Goal: Task Accomplishment & Management: Complete application form

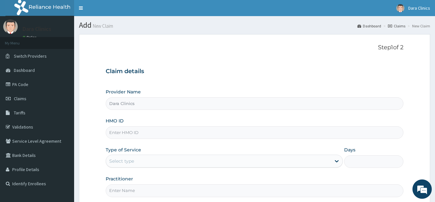
click at [145, 129] on input "HMO ID" at bounding box center [255, 132] width 298 height 13
type input "MGB/10024/A"
click at [143, 164] on div "Select type" at bounding box center [218, 161] width 225 height 10
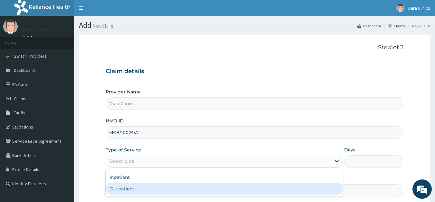
click at [134, 187] on div "Outpatient" at bounding box center [224, 189] width 237 height 12
type input "1"
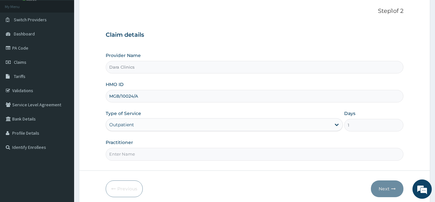
scroll to position [63, 0]
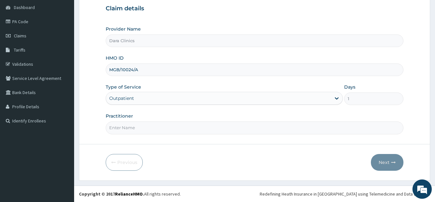
click at [144, 128] on input "Practitioner" at bounding box center [255, 127] width 298 height 13
type input "[PERSON_NAME]"
click at [383, 160] on button "Next" at bounding box center [387, 162] width 33 height 17
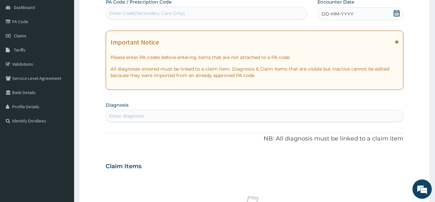
click at [398, 14] on icon at bounding box center [397, 13] width 6 height 6
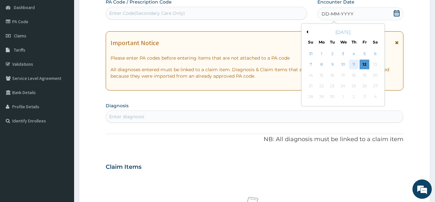
click at [354, 64] on div "11" at bounding box center [354, 65] width 10 height 10
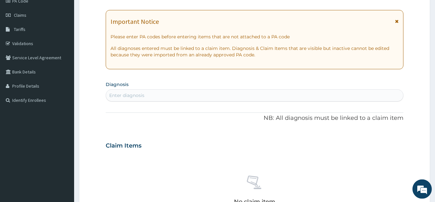
scroll to position [96, 0]
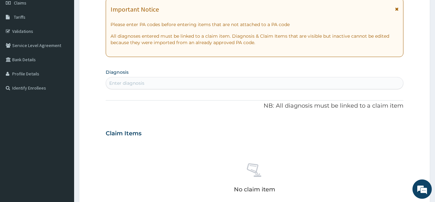
click at [153, 81] on div "Enter diagnosis" at bounding box center [254, 83] width 297 height 10
type input "MALA"
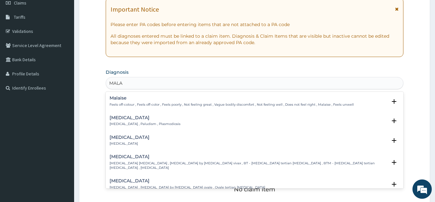
click at [123, 120] on h4 "Malaria" at bounding box center [145, 117] width 71 height 5
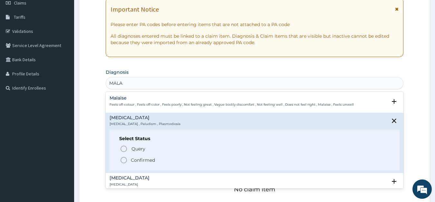
click at [123, 159] on icon "status option filled" at bounding box center [124, 160] width 8 height 8
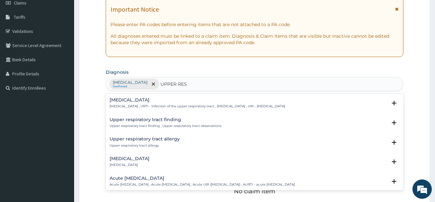
type input "UPPER RESP"
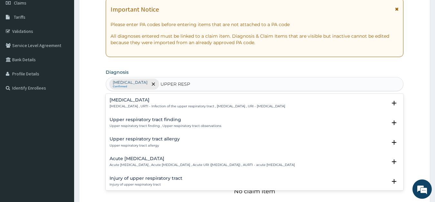
click at [141, 159] on h4 "Acute upper respiratory infection" at bounding box center [202, 158] width 185 height 5
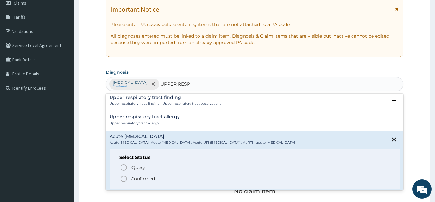
scroll to position [70, 0]
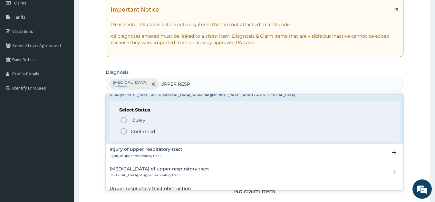
click at [125, 130] on icon "status option filled" at bounding box center [124, 132] width 8 height 8
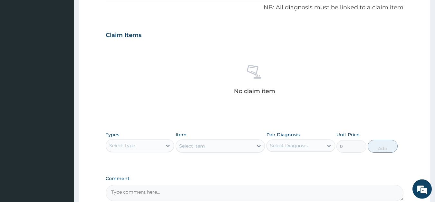
scroll to position [227, 0]
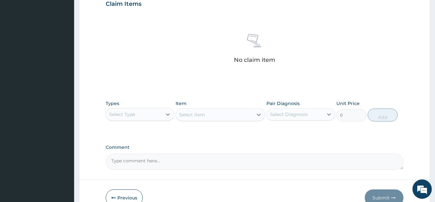
click at [125, 116] on div "Select Type" at bounding box center [122, 114] width 26 height 6
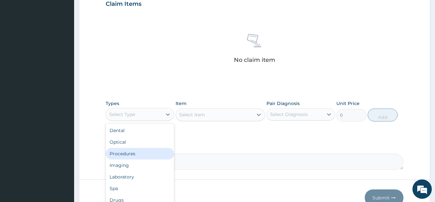
click at [140, 155] on div "Procedures" at bounding box center [140, 154] width 69 height 12
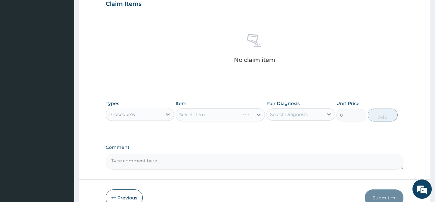
click at [193, 118] on div "Select Item" at bounding box center [220, 114] width 89 height 13
click at [193, 115] on div "Select Item" at bounding box center [192, 114] width 26 height 6
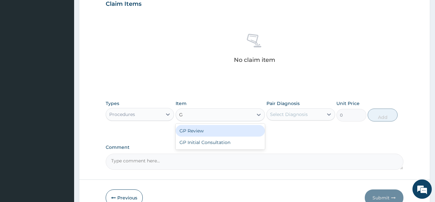
type input "GP"
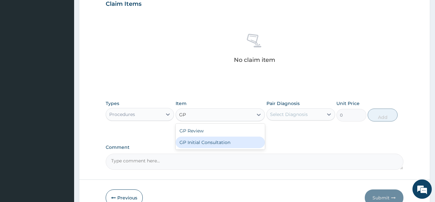
click at [185, 140] on div "GP Initial Consultation" at bounding box center [220, 143] width 89 height 12
type input "4000"
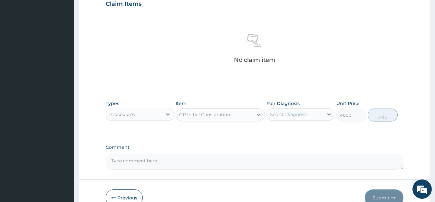
click at [291, 114] on div "Select Diagnosis" at bounding box center [289, 114] width 38 height 6
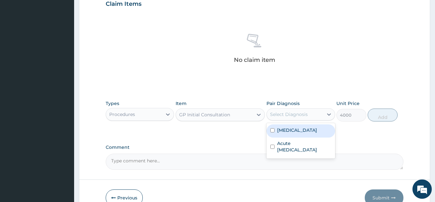
click at [287, 128] on label "Malaria" at bounding box center [297, 130] width 40 height 6
checkbox input "true"
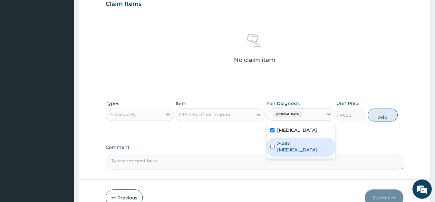
click at [272, 149] on input "checkbox" at bounding box center [272, 147] width 4 height 4
checkbox input "true"
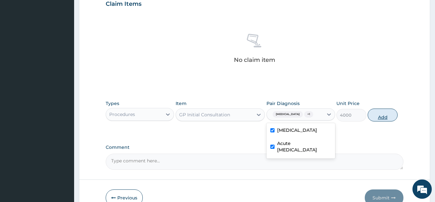
click at [383, 112] on button "Add" at bounding box center [383, 115] width 30 height 13
type input "0"
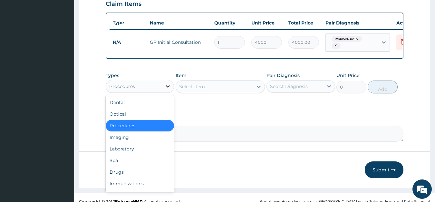
click at [168, 85] on icon at bounding box center [168, 86] width 4 height 2
click at [121, 166] on div "Drugs" at bounding box center [140, 172] width 69 height 12
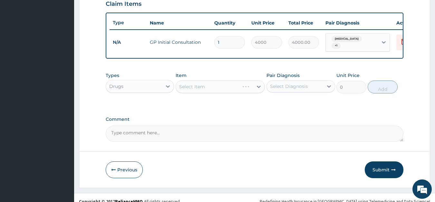
click at [211, 84] on div "Select Item" at bounding box center [220, 86] width 89 height 13
click at [198, 85] on div "Select Item" at bounding box center [220, 86] width 89 height 13
click at [188, 85] on div "Select Item" at bounding box center [192, 86] width 26 height 6
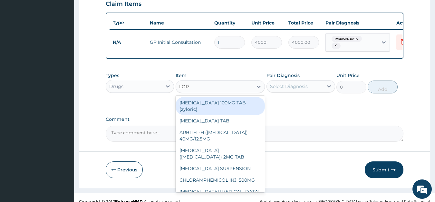
type input "LORA"
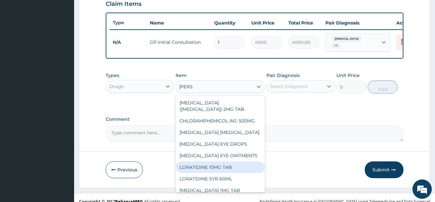
click at [207, 164] on div "LORATIDINE 10MG TAB" at bounding box center [220, 167] width 89 height 12
type input "60"
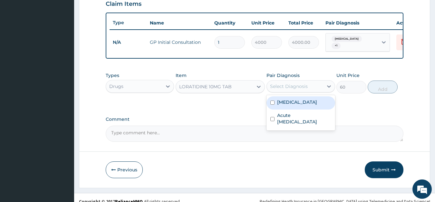
click at [300, 85] on div "Select Diagnosis" at bounding box center [289, 86] width 38 height 6
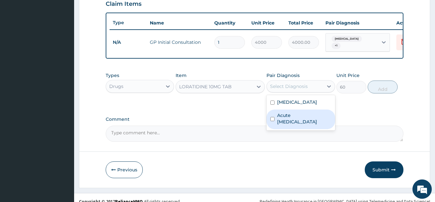
click at [293, 118] on label "Acute upper respiratory infection" at bounding box center [304, 118] width 54 height 13
checkbox input "true"
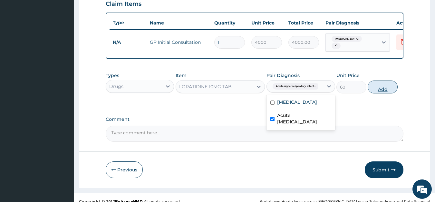
click at [383, 83] on button "Add" at bounding box center [383, 87] width 30 height 13
type input "0"
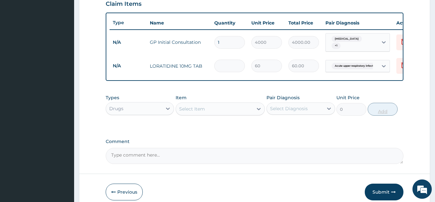
type input "0.00"
type input "5"
type input "300.00"
type input "5"
click at [219, 105] on div "Select Item" at bounding box center [214, 109] width 77 height 10
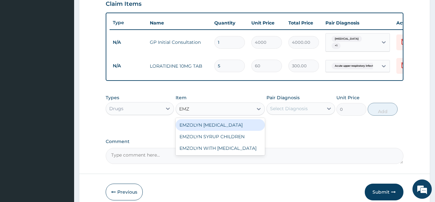
type input "EMZO"
click at [218, 121] on div "EMZOLYN EXPECTORANT" at bounding box center [220, 125] width 89 height 12
type input "1300"
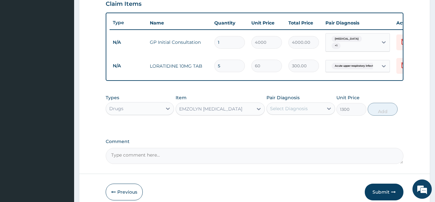
click at [282, 106] on div "Select Diagnosis" at bounding box center [289, 108] width 38 height 6
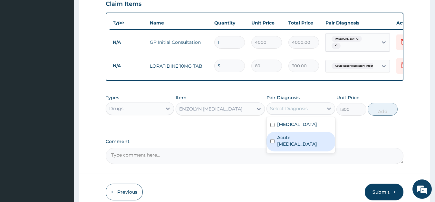
click at [286, 135] on label "Acute upper respiratory infection" at bounding box center [304, 140] width 54 height 13
checkbox input "true"
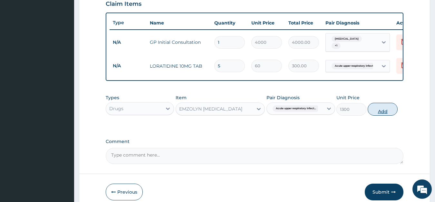
click at [385, 107] on button "Add" at bounding box center [383, 109] width 30 height 13
type input "0"
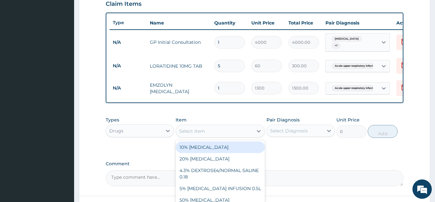
click at [188, 129] on div "Select Item" at bounding box center [192, 131] width 26 height 6
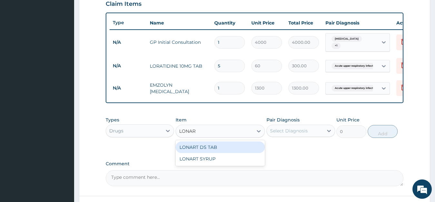
type input "LONART"
click at [197, 141] on div "LONART DS TAB" at bounding box center [220, 147] width 89 height 12
type input "700"
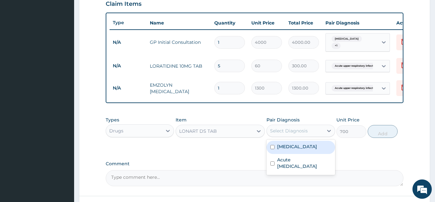
click at [309, 126] on div "Select Diagnosis" at bounding box center [295, 131] width 56 height 10
click at [286, 147] on label "Malaria" at bounding box center [297, 146] width 40 height 6
checkbox input "true"
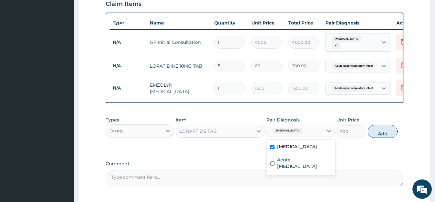
click at [379, 130] on button "Add" at bounding box center [383, 131] width 30 height 13
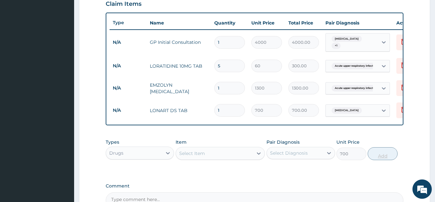
type input "0"
type input "0.00"
type input "6"
type input "4200.00"
type input "6"
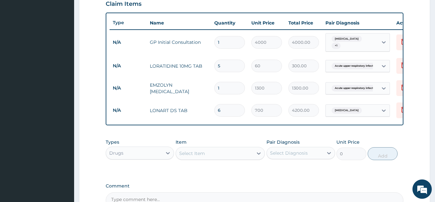
click at [198, 150] on div "Select Item" at bounding box center [192, 153] width 26 height 6
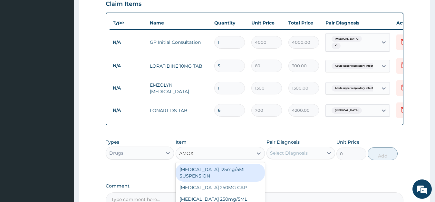
type input "AMOXY"
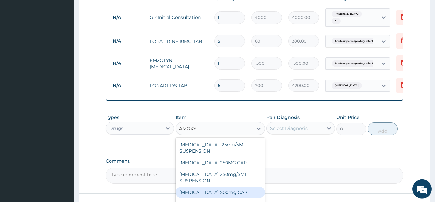
scroll to position [293, 0]
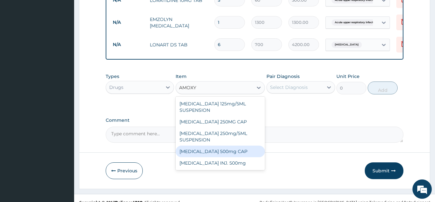
click at [215, 147] on div "AMOXYCILLIN 500mg CAP" at bounding box center [220, 152] width 89 height 12
type input "100"
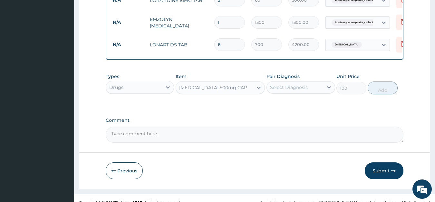
click at [298, 88] on div "Select Diagnosis" at bounding box center [295, 87] width 56 height 10
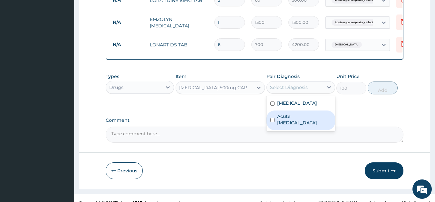
click at [295, 114] on label "Acute upper respiratory infection" at bounding box center [304, 119] width 54 height 13
checkbox input "true"
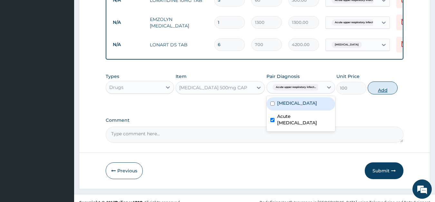
click at [377, 87] on button "Add" at bounding box center [383, 88] width 30 height 13
type input "0"
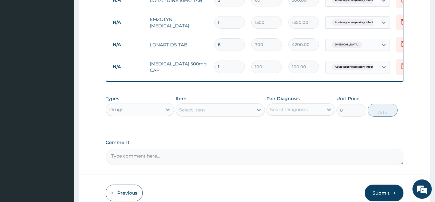
type input "15"
type input "1500.00"
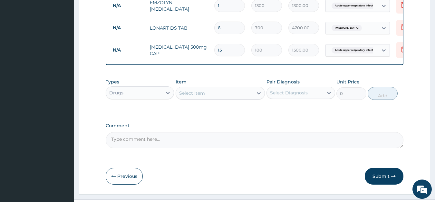
scroll to position [321, 0]
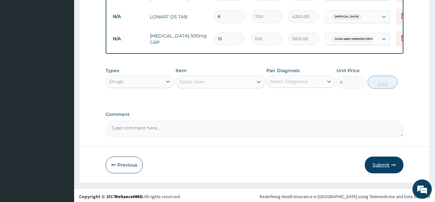
type input "15"
click at [380, 163] on button "Submit" at bounding box center [384, 165] width 39 height 17
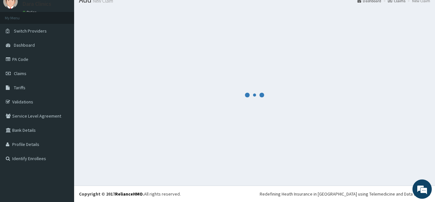
scroll to position [25, 0]
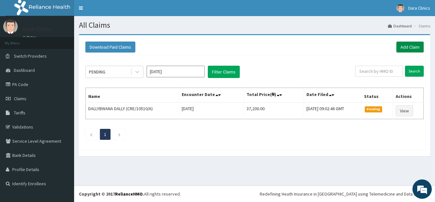
click at [412, 47] on link "Add Claim" at bounding box center [409, 47] width 27 height 11
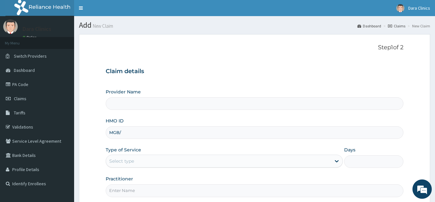
type input "MGB/1"
type input "Dara Clinics"
type input "MGB/10024/G"
click at [130, 160] on div "Select type" at bounding box center [121, 161] width 25 height 6
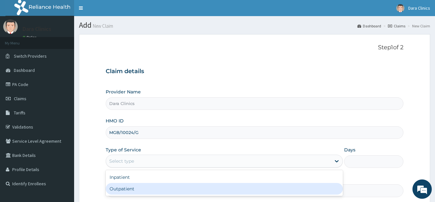
click at [124, 187] on div "Outpatient" at bounding box center [224, 189] width 237 height 12
type input "1"
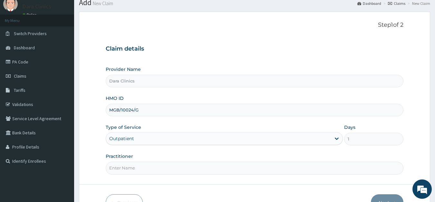
scroll to position [33, 0]
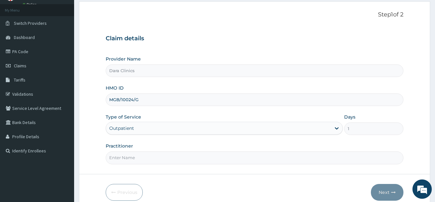
click at [146, 160] on input "Practitioner" at bounding box center [255, 157] width 298 height 13
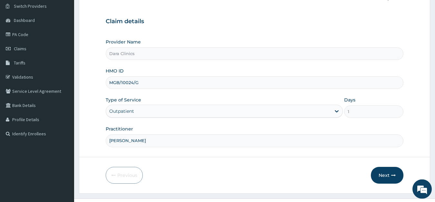
scroll to position [63, 0]
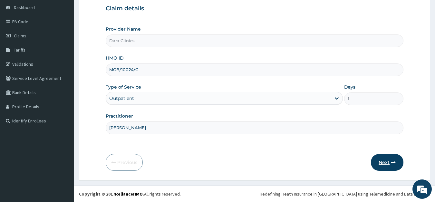
type input "DR BASSEY"
click at [383, 159] on button "Next" at bounding box center [387, 162] width 33 height 17
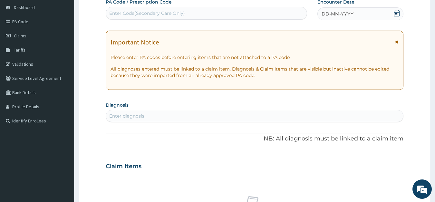
click at [397, 12] on icon at bounding box center [397, 13] width 6 height 6
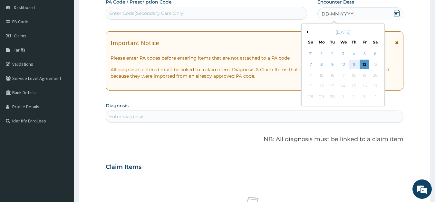
click at [351, 63] on div "11" at bounding box center [354, 65] width 10 height 10
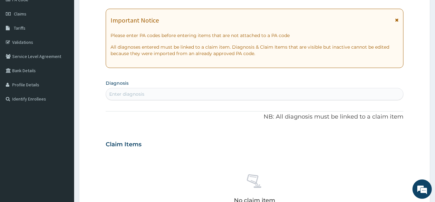
scroll to position [96, 0]
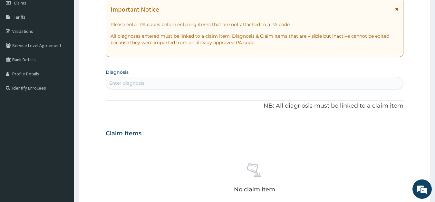
click at [142, 83] on div "Enter diagnosis" at bounding box center [126, 83] width 35 height 6
type input "MALA"
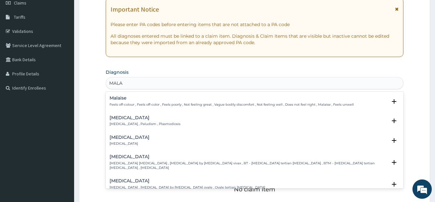
click at [134, 119] on h4 "Malaria" at bounding box center [145, 117] width 71 height 5
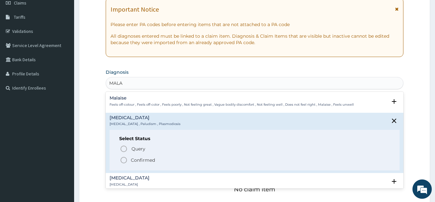
click at [125, 157] on circle "status option filled" at bounding box center [124, 160] width 6 height 6
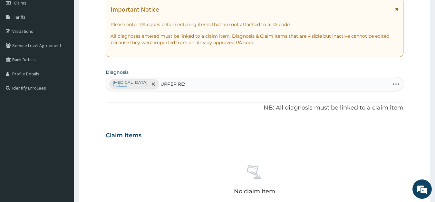
type input "UPPER RESP"
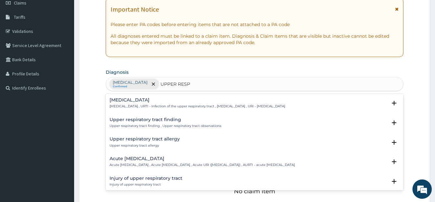
click at [140, 102] on h4 "Upper respiratory infection" at bounding box center [198, 100] width 176 height 5
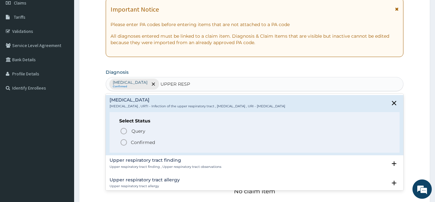
click at [124, 142] on icon "status option filled" at bounding box center [124, 143] width 8 height 8
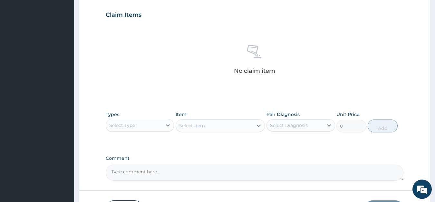
scroll to position [227, 0]
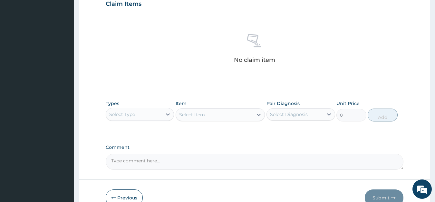
click at [143, 115] on div "Select Type" at bounding box center [134, 114] width 56 height 10
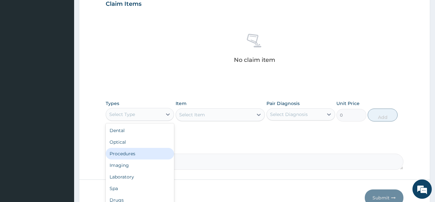
click at [132, 151] on div "Procedures" at bounding box center [140, 154] width 69 height 12
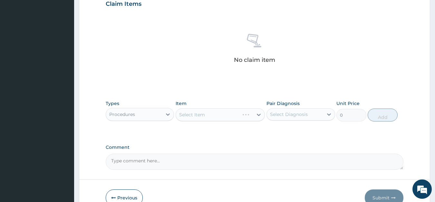
click at [193, 111] on div "Select Item" at bounding box center [220, 114] width 89 height 13
click at [196, 112] on div "Select Item" at bounding box center [220, 114] width 89 height 13
click at [204, 115] on div "Select Item" at bounding box center [220, 114] width 89 height 13
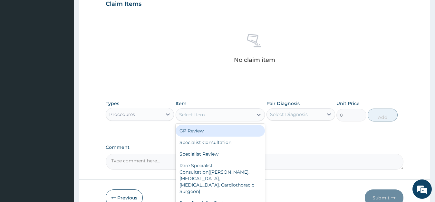
click at [205, 117] on div "Select Item" at bounding box center [192, 114] width 26 height 6
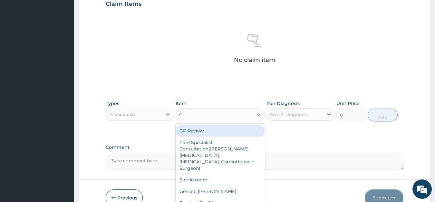
type input "GP"
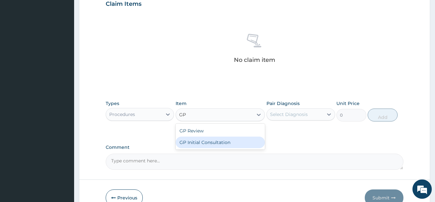
click at [199, 141] on div "GP Initial Consultation" at bounding box center [220, 143] width 89 height 12
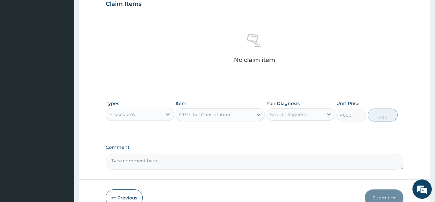
type input "4000"
click at [289, 114] on div "Select Diagnosis" at bounding box center [289, 114] width 38 height 6
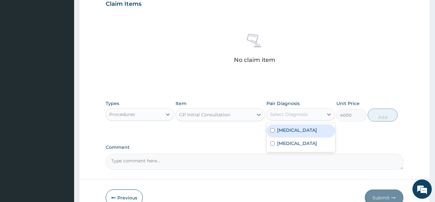
click at [286, 129] on label "Malaria" at bounding box center [297, 130] width 40 height 6
checkbox input "true"
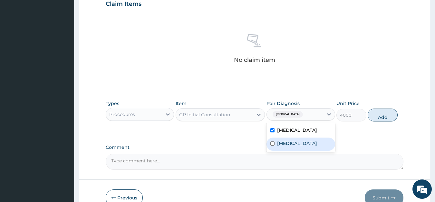
click at [285, 144] on label "Upper respiratory infection" at bounding box center [297, 143] width 40 height 6
checkbox input "true"
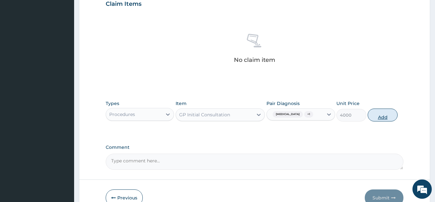
click at [383, 114] on button "Add" at bounding box center [383, 115] width 30 height 13
type input "0"
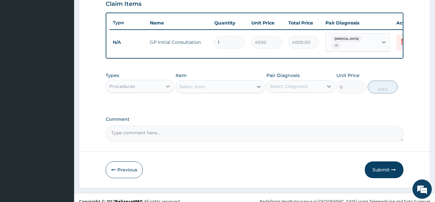
click at [162, 82] on div at bounding box center [168, 87] width 12 height 12
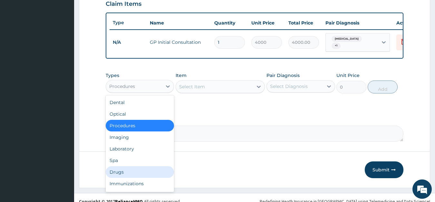
click at [127, 167] on div "Drugs" at bounding box center [140, 172] width 69 height 12
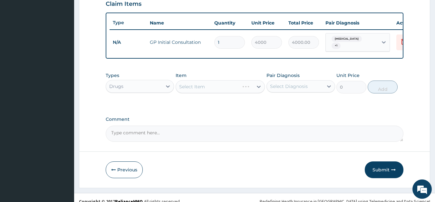
click at [198, 84] on div "Select Item" at bounding box center [220, 86] width 89 height 13
click at [208, 85] on div "Select Item" at bounding box center [220, 86] width 89 height 13
click at [204, 85] on div "Select Item" at bounding box center [192, 86] width 26 height 6
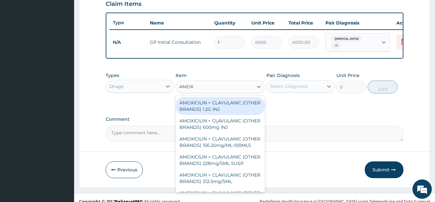
type input "AMOXY"
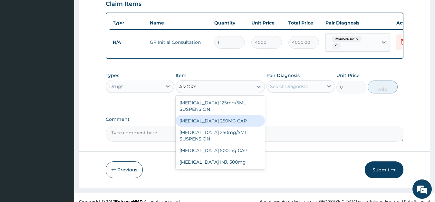
click at [207, 116] on div "AMOXYCILLIN 250MG CAP" at bounding box center [220, 121] width 89 height 12
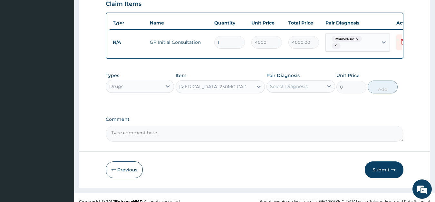
type input "60"
click at [289, 83] on div "Select Diagnosis" at bounding box center [289, 86] width 38 height 6
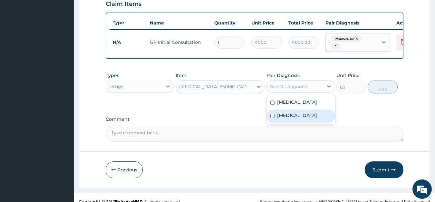
click at [287, 114] on label "Upper respiratory infection" at bounding box center [297, 115] width 40 height 6
checkbox input "true"
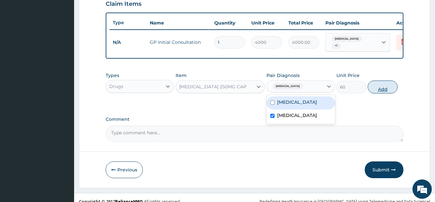
click at [384, 82] on button "Add" at bounding box center [383, 87] width 30 height 13
type input "0"
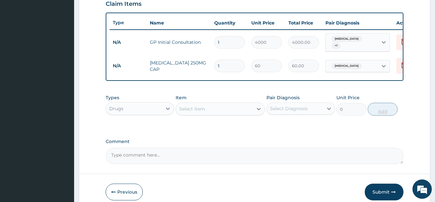
type input "15"
type input "900.00"
type input "15"
click at [208, 106] on div "Select Item" at bounding box center [214, 109] width 77 height 10
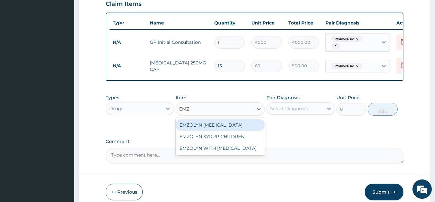
type input "EMZO"
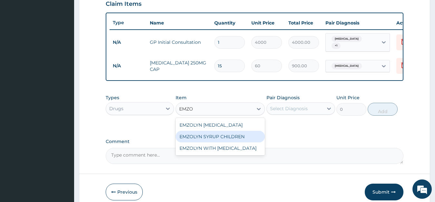
click at [208, 131] on div "EMZOLYN SYRUP CHILDREN" at bounding box center [220, 137] width 89 height 12
type input "1300"
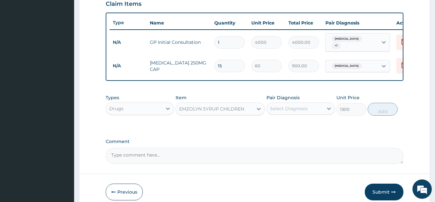
click at [290, 107] on div "Select Diagnosis" at bounding box center [289, 108] width 38 height 6
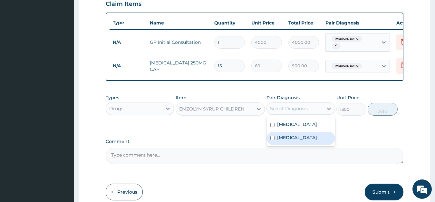
click at [287, 135] on label "Upper respiratory infection" at bounding box center [297, 137] width 40 height 6
checkbox input "true"
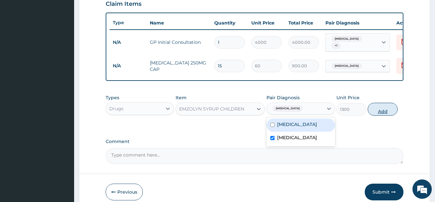
click at [373, 108] on button "Add" at bounding box center [383, 109] width 30 height 13
type input "0"
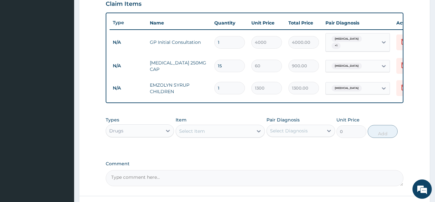
click at [191, 131] on div "Select Item" at bounding box center [192, 131] width 26 height 6
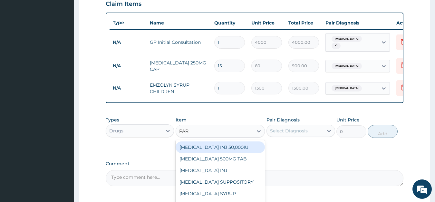
type input "PARA"
click at [223, 144] on div "PARACETAMOL 500MG TAB" at bounding box center [220, 147] width 89 height 12
type input "30"
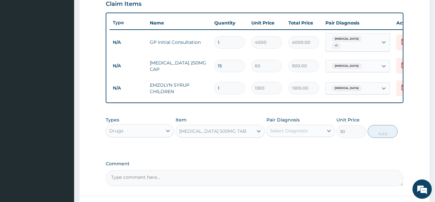
click at [283, 128] on div "Select Diagnosis" at bounding box center [289, 131] width 38 height 6
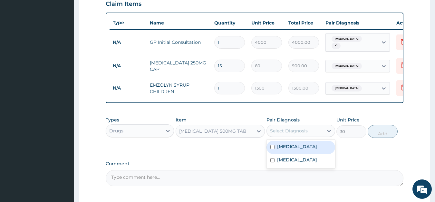
click at [281, 145] on label "Malaria" at bounding box center [297, 146] width 40 height 6
checkbox input "true"
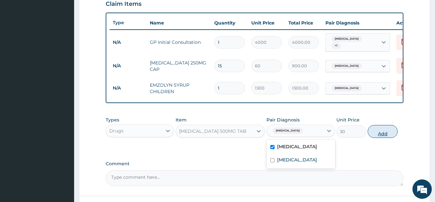
click at [382, 130] on button "Add" at bounding box center [383, 131] width 30 height 13
type input "0"
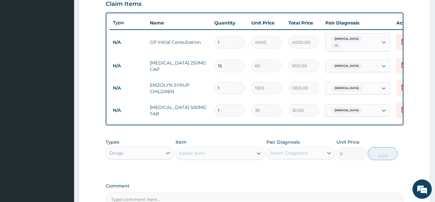
type input "0.00"
type input "9"
type input "270.00"
type input "9"
click at [209, 152] on div "Select Item" at bounding box center [214, 153] width 77 height 10
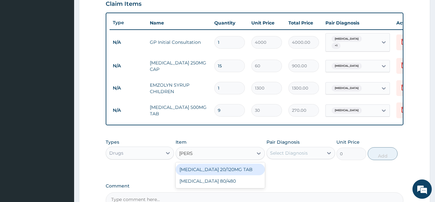
type input "COART"
click at [213, 164] on div "COARTEM 20/120MG TAB" at bounding box center [220, 170] width 89 height 12
type input "450"
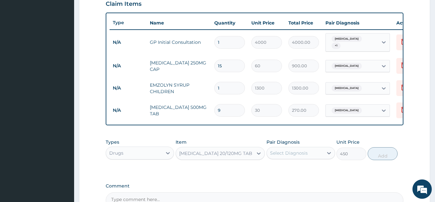
click at [285, 150] on div "Select Diagnosis" at bounding box center [289, 153] width 38 height 6
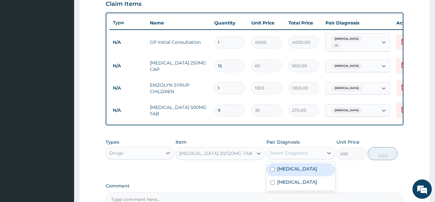
click at [275, 168] on div "Malaria" at bounding box center [300, 169] width 69 height 13
checkbox input "true"
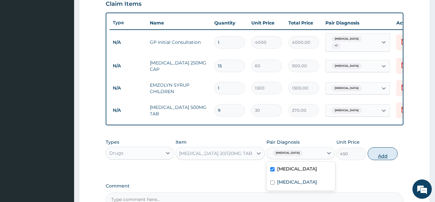
click at [383, 152] on button "Add" at bounding box center [383, 153] width 30 height 13
type input "0"
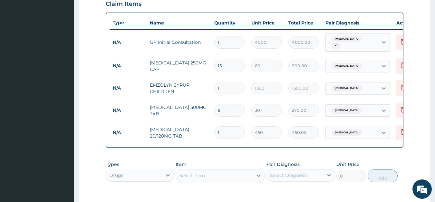
type input "12"
type input "5400.00"
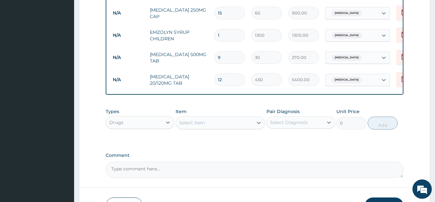
scroll to position [293, 0]
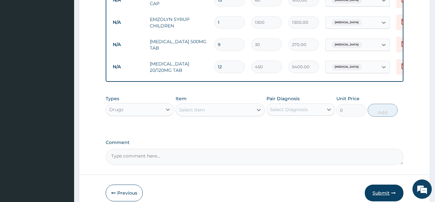
type input "12"
click at [381, 188] on button "Submit" at bounding box center [384, 193] width 39 height 17
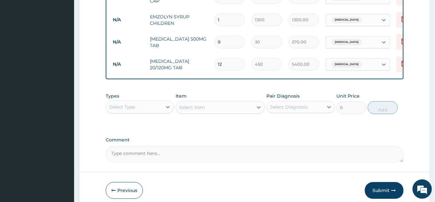
scroll to position [296, 0]
click at [125, 188] on button "Previous" at bounding box center [124, 190] width 37 height 17
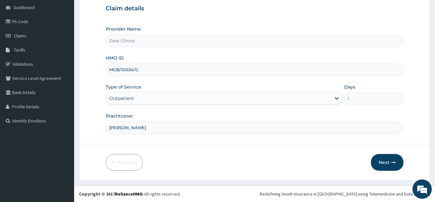
click at [143, 73] on input "MGB/10024/G" at bounding box center [255, 69] width 298 height 13
type input "MGB/10024/D"
click at [383, 160] on button "Next" at bounding box center [387, 162] width 33 height 17
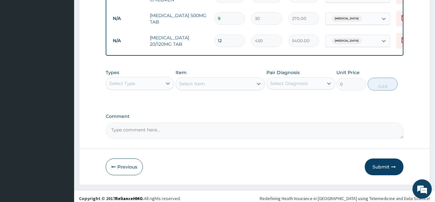
scroll to position [321, 0]
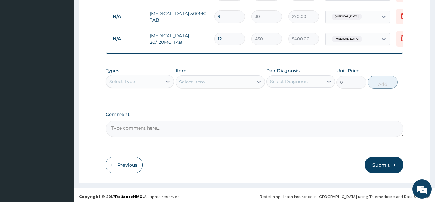
click at [373, 162] on button "Submit" at bounding box center [384, 165] width 39 height 17
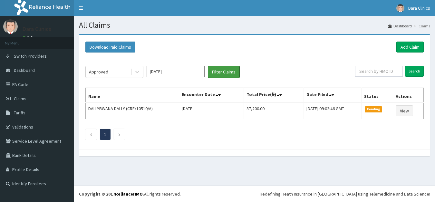
click at [223, 67] on button "Filter Claims" at bounding box center [224, 72] width 32 height 12
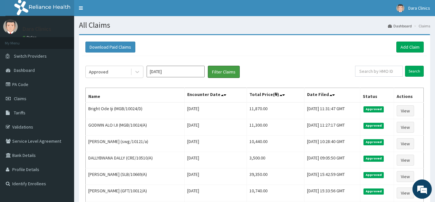
click at [208, 66] on button "Filter Claims" at bounding box center [224, 72] width 32 height 12
